Goal: Find specific page/section: Find specific page/section

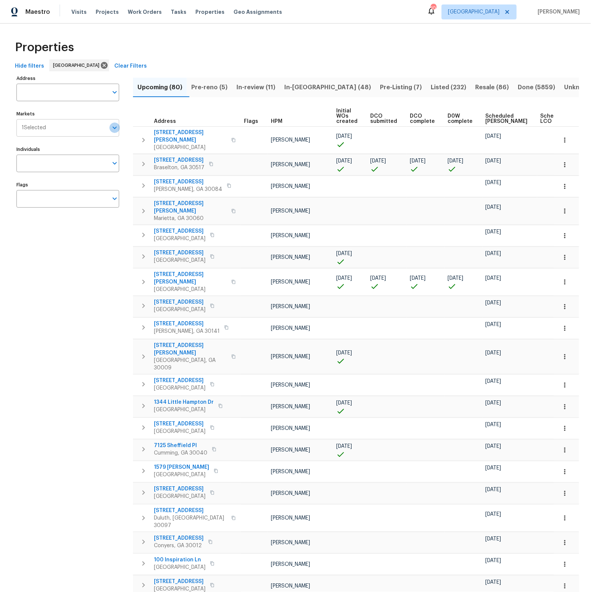
click at [115, 131] on icon "Open" at bounding box center [114, 127] width 9 height 9
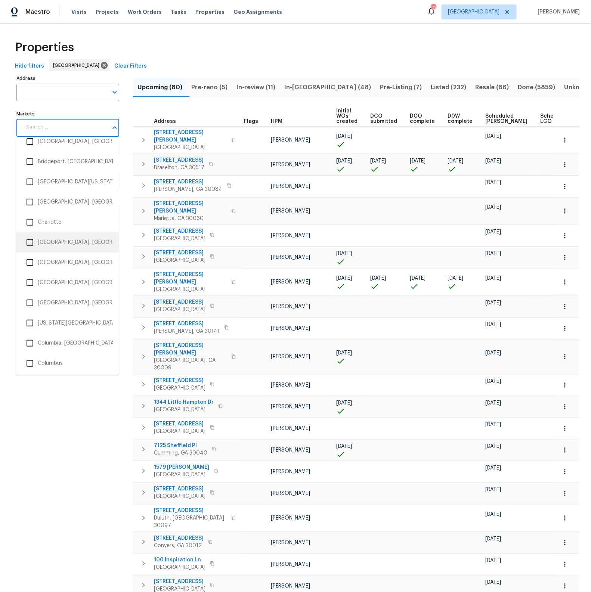
scroll to position [195, 0]
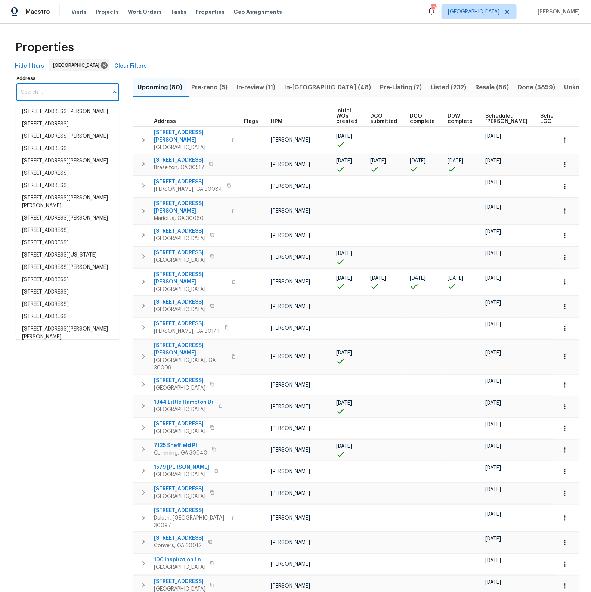
click at [54, 96] on input "Address" at bounding box center [61, 93] width 91 height 18
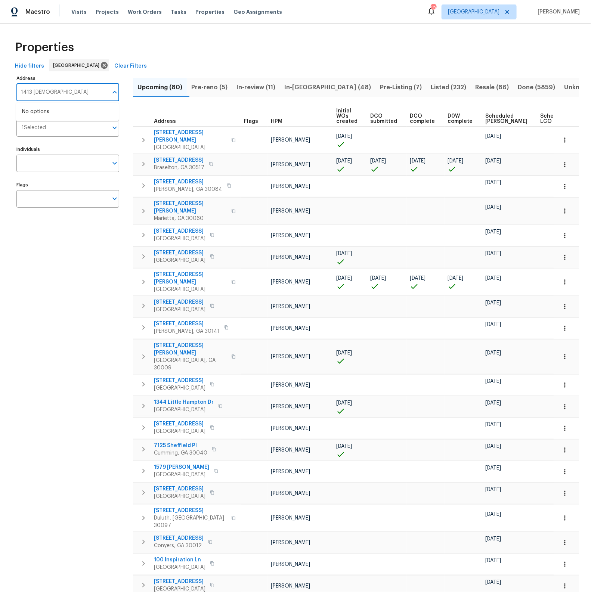
type input "1413 rabbit"
click at [51, 113] on li "1413 Rabbit Peak Way Hemet CA 92545" at bounding box center [67, 112] width 103 height 12
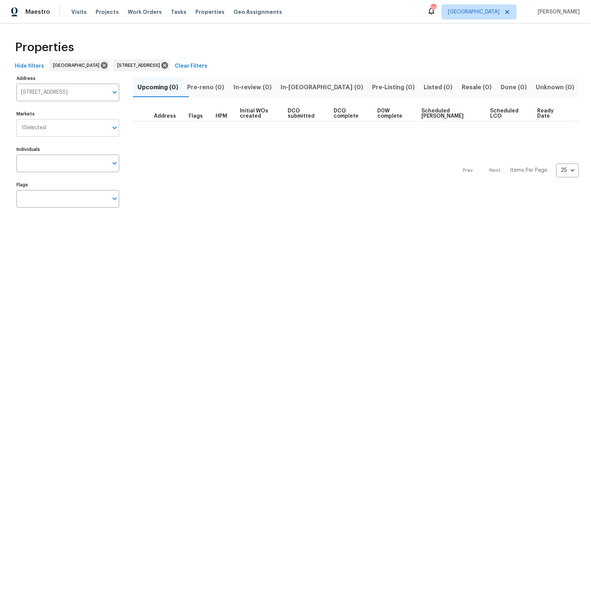
click at [114, 130] on icon "Open" at bounding box center [114, 127] width 9 height 9
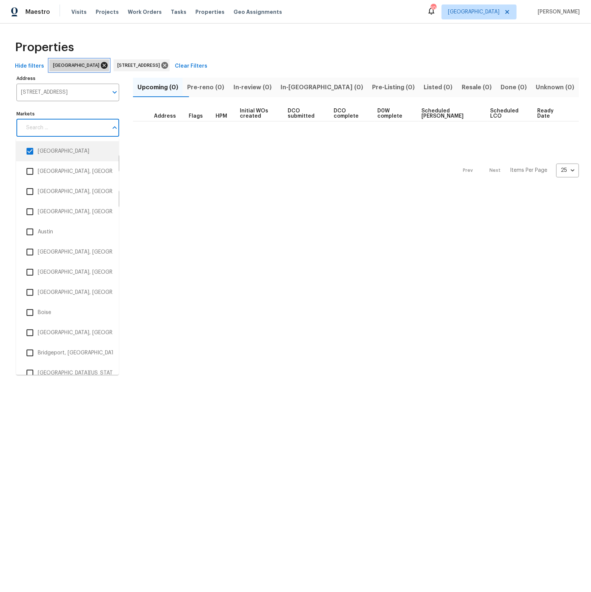
click at [101, 66] on icon at bounding box center [104, 65] width 7 height 7
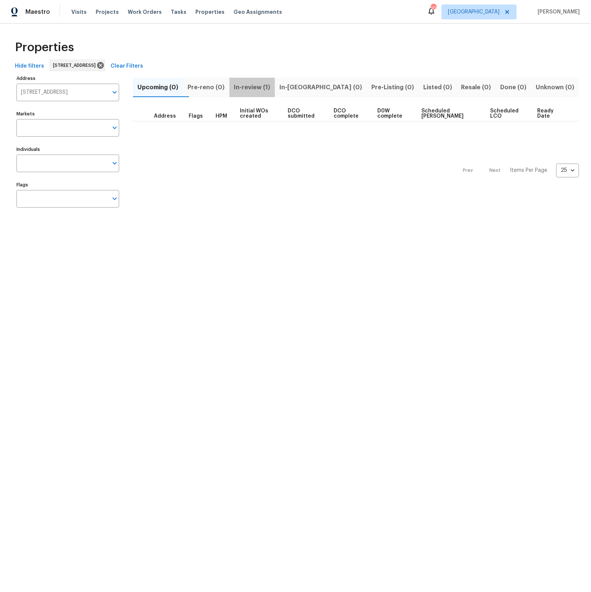
click at [265, 87] on span "In-review (1)" at bounding box center [252, 87] width 37 height 10
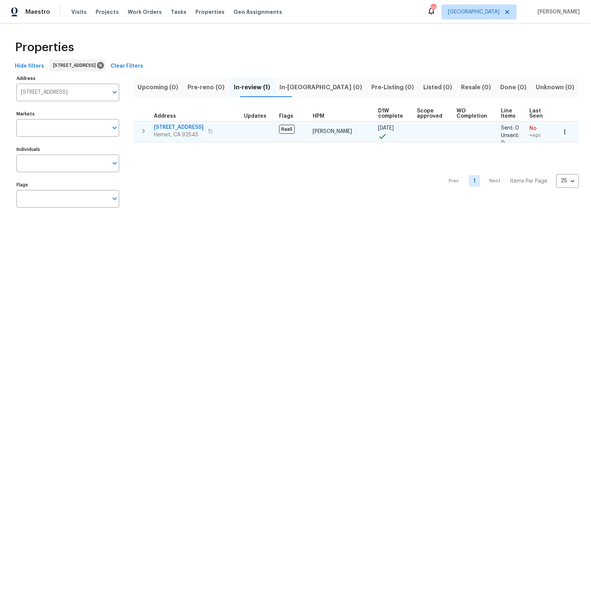
click at [185, 126] on span "1413 Rabbit Peak Way" at bounding box center [179, 127] width 50 height 7
click at [174, 127] on span "1413 Rabbit Peak Way" at bounding box center [179, 127] width 50 height 7
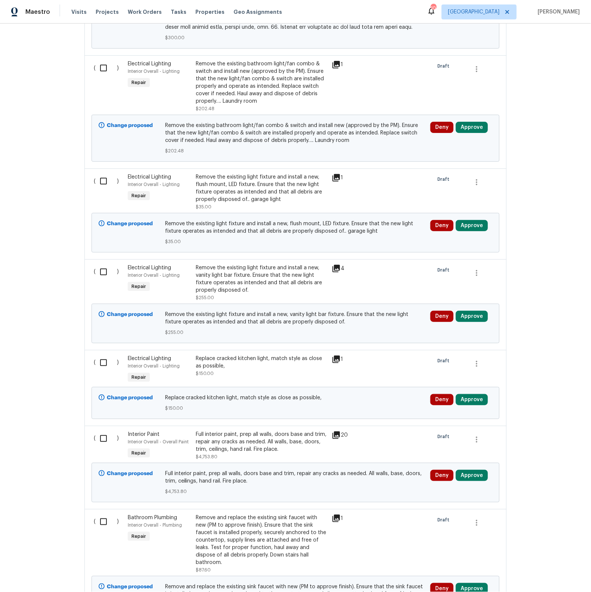
scroll to position [2080, 0]
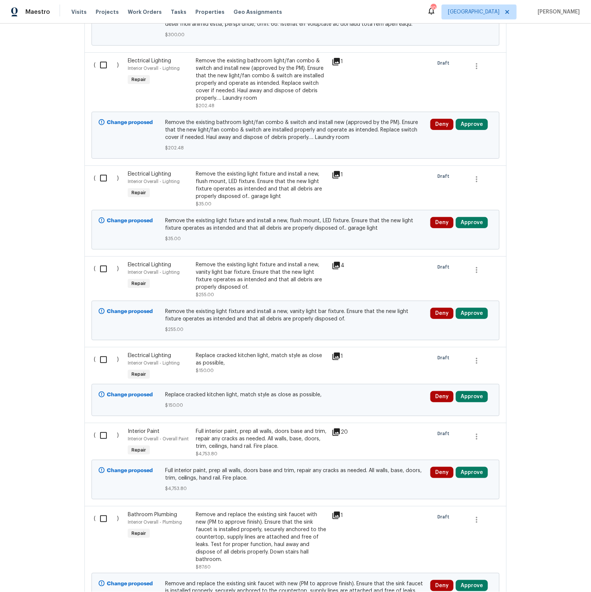
click at [229, 431] on div "Full interior paint, prep all walls, doors base and trim, repair any cracks as …" at bounding box center [261, 438] width 131 height 22
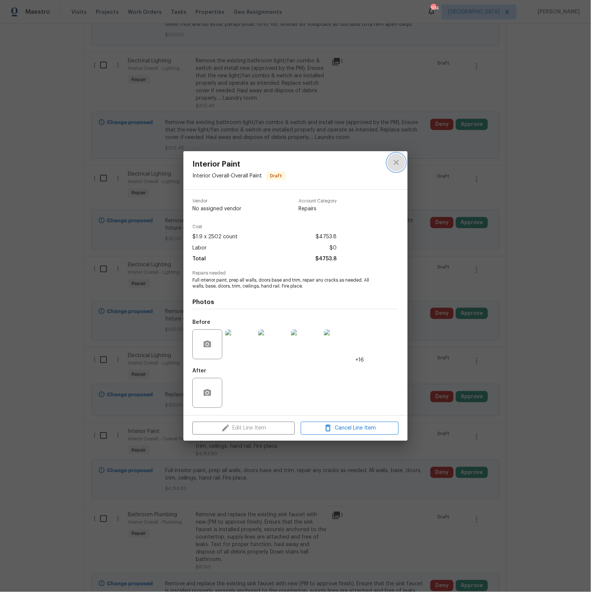
click at [397, 164] on icon "close" at bounding box center [396, 162] width 9 height 9
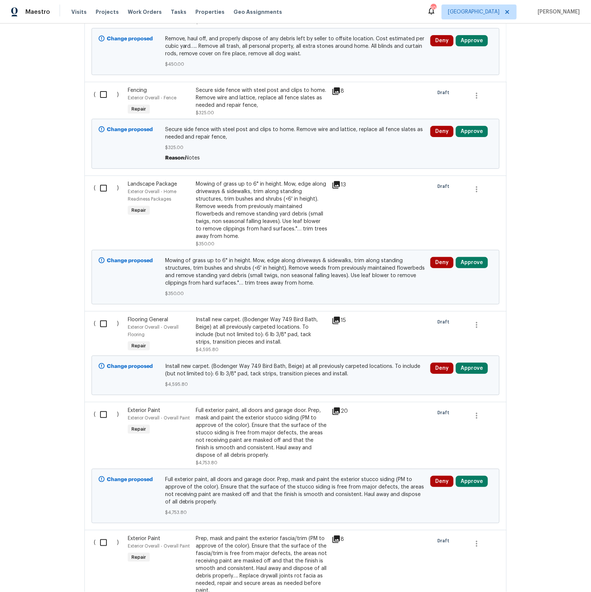
scroll to position [284, 0]
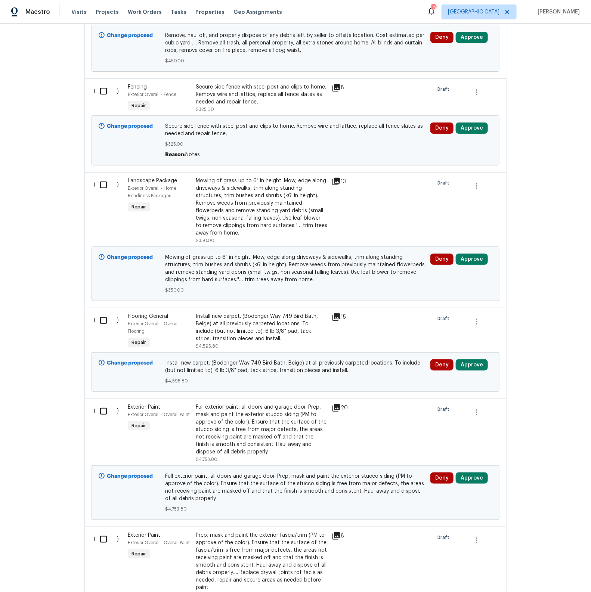
click at [309, 336] on div "Install new carpet. (Bodenger Way 749 Bird Bath, Beige) at all previously carpe…" at bounding box center [261, 327] width 131 height 30
